Goal: Navigation & Orientation: Find specific page/section

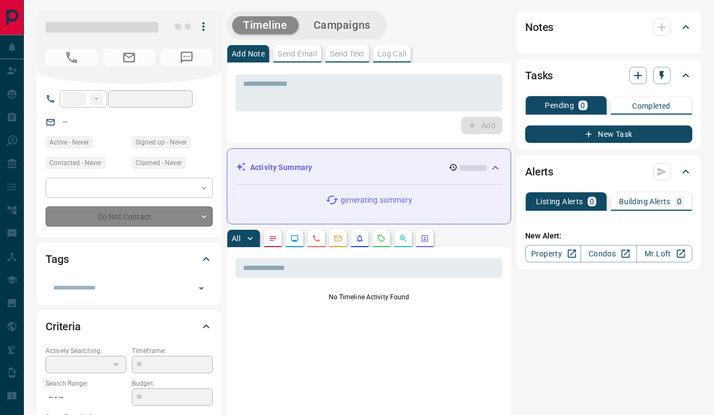
type input "**"
type input "**********"
type input "*"
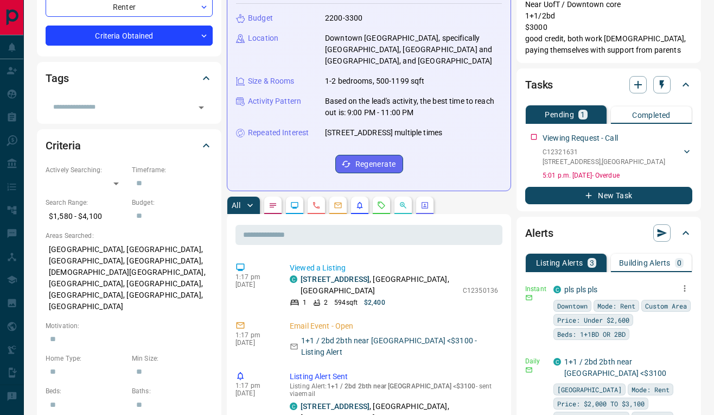
click at [680, 286] on icon "button" at bounding box center [685, 288] width 10 height 10
click at [666, 322] on link "Edit" at bounding box center [665, 326] width 24 height 10
click at [508, 197] on div at bounding box center [357, 207] width 714 height 415
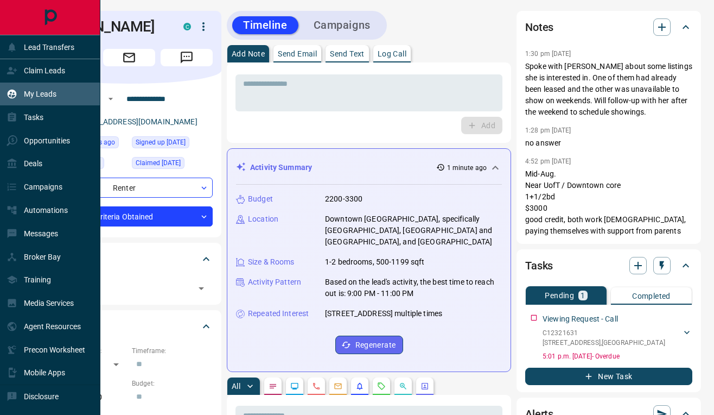
click at [46, 90] on p "My Leads" at bounding box center [40, 94] width 33 height 9
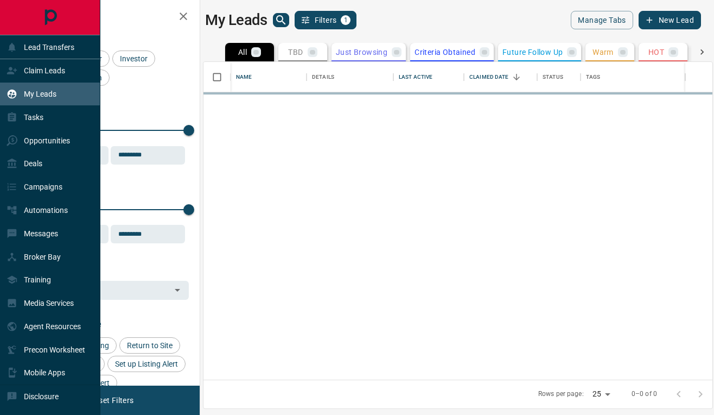
scroll to position [317, 509]
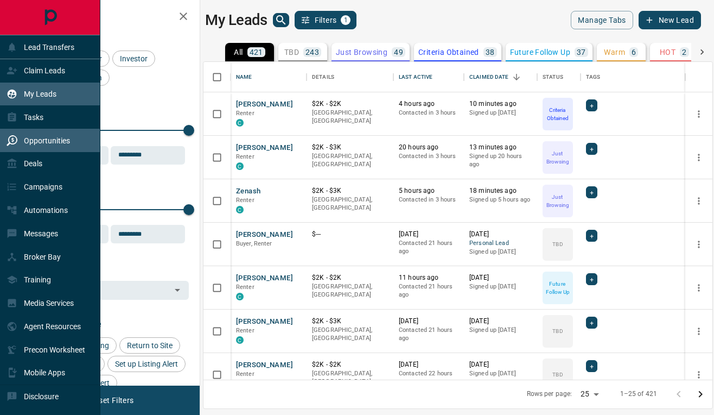
click at [54, 139] on p "Opportunities" at bounding box center [47, 140] width 46 height 9
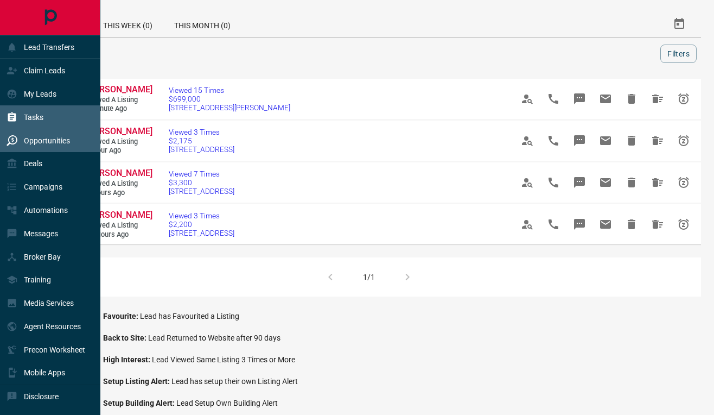
click at [21, 117] on div "Tasks" at bounding box center [25, 117] width 37 height 18
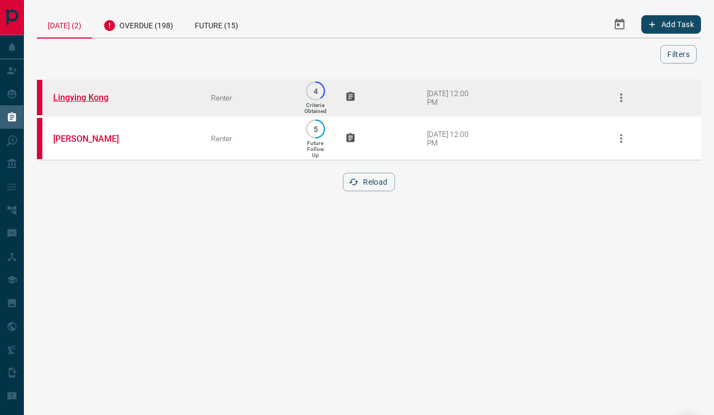
click at [109, 97] on link "Lingying Kong" at bounding box center [93, 97] width 81 height 10
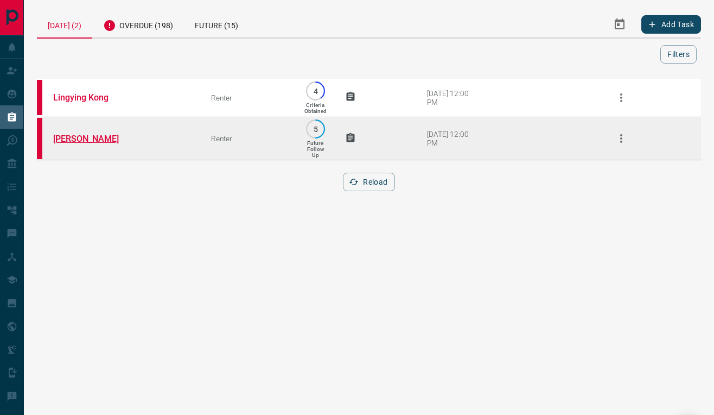
click at [89, 137] on link "[PERSON_NAME]" at bounding box center [93, 138] width 81 height 10
